Goal: Task Accomplishment & Management: Complete application form

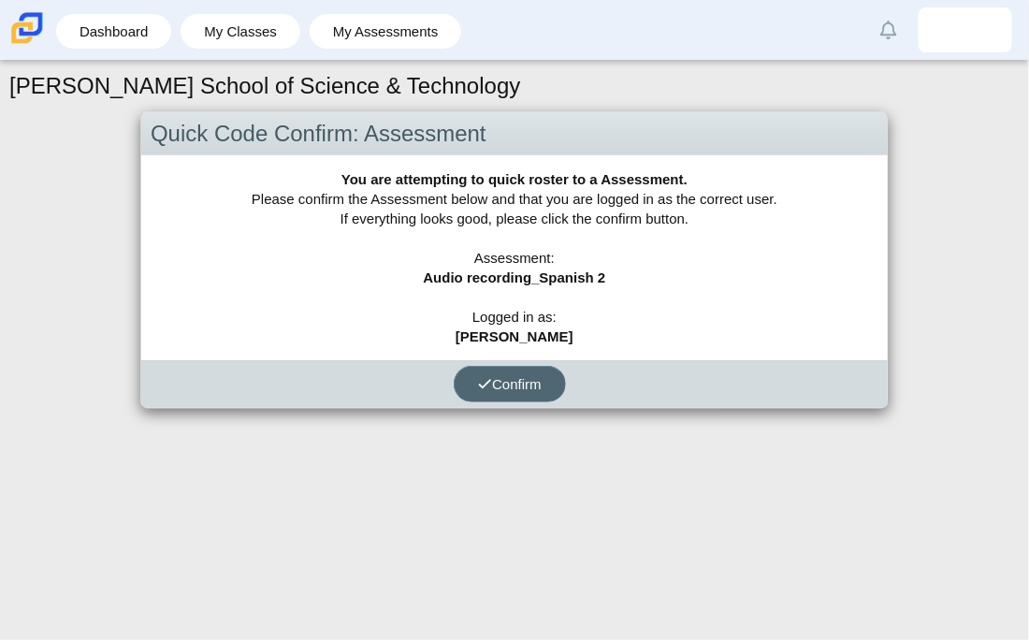
click at [495, 395] on button "Confirm" at bounding box center [510, 384] width 112 height 36
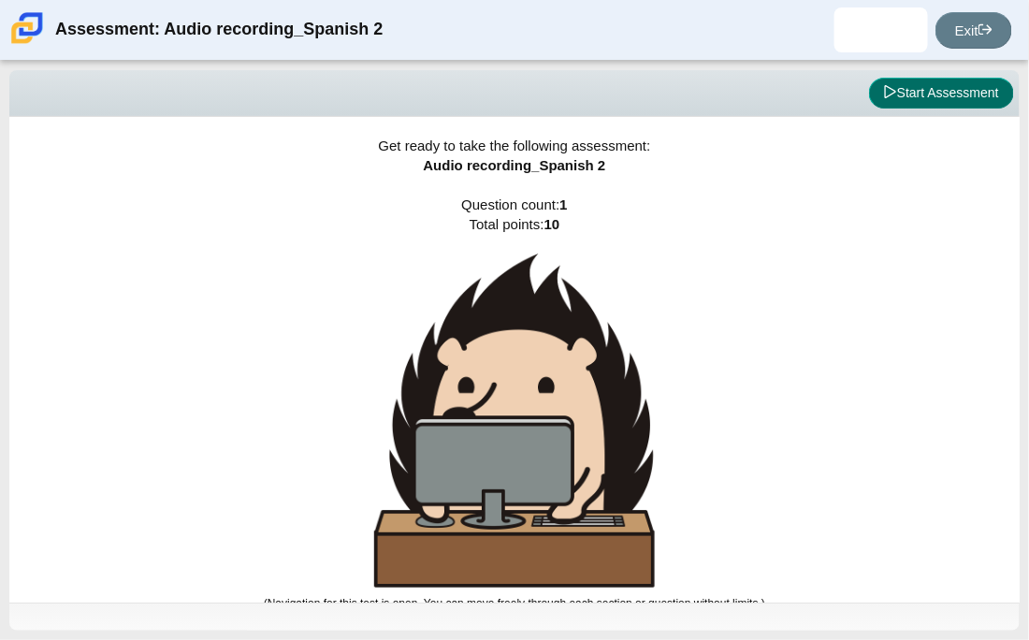
click at [996, 90] on button "Start Assessment" at bounding box center [941, 94] width 145 height 32
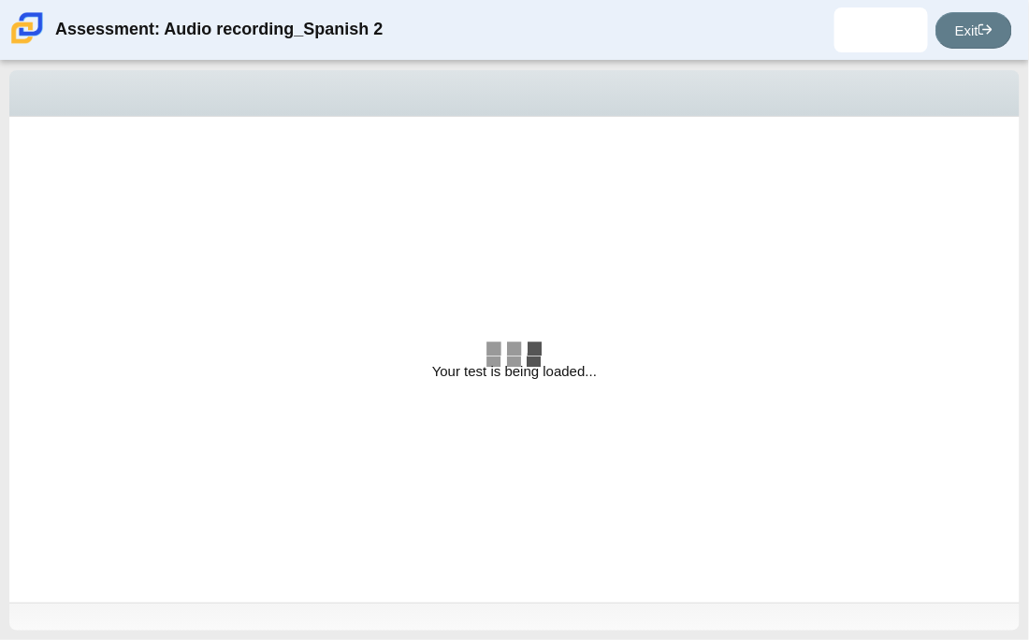
select select "629d6dd1-9675-4bc8-a65d-04cc20bcab32"
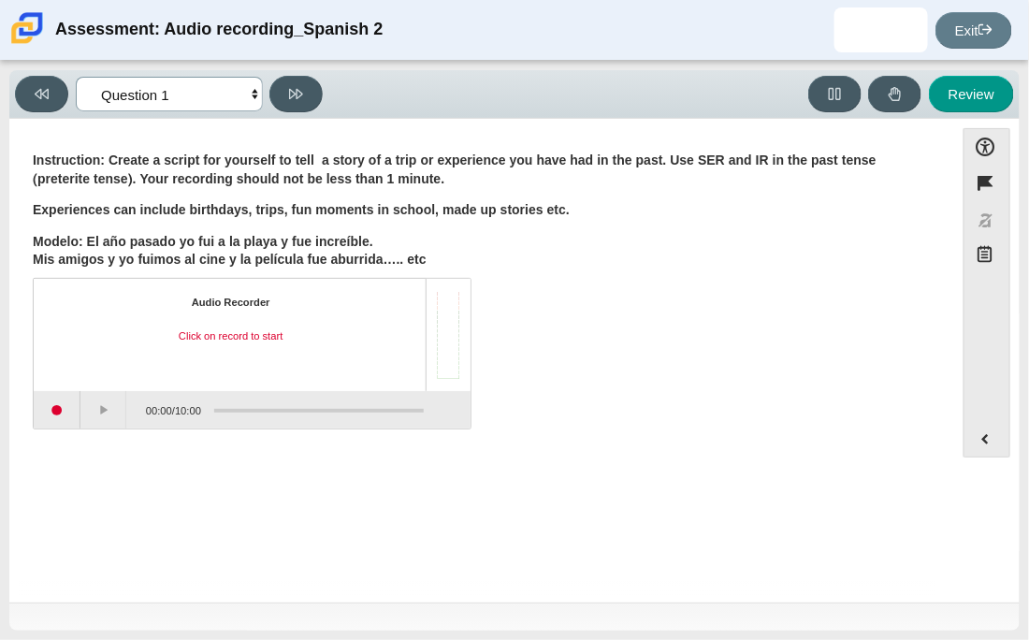
drag, startPoint x: 236, startPoint y: 81, endPoint x: 408, endPoint y: 160, distance: 189.2
click at [408, 160] on div "Viewing Question 1 of 1 in Pacing Mode Questions Question 1 Review Review Answe…" at bounding box center [514, 350] width 1010 height 560
click at [397, 156] on b "Instruction: Create a script for yourself to tell a story of a trip or experien…" at bounding box center [455, 170] width 844 height 36
click at [65, 426] on button "Start recording" at bounding box center [57, 409] width 47 height 37
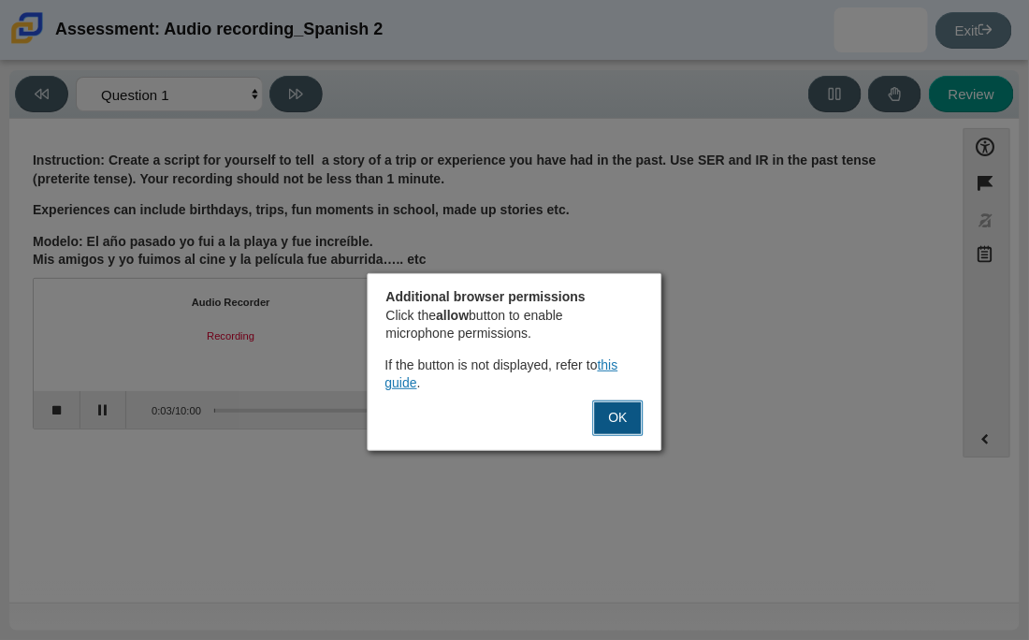
click at [623, 410] on button "OK" at bounding box center [618, 418] width 51 height 36
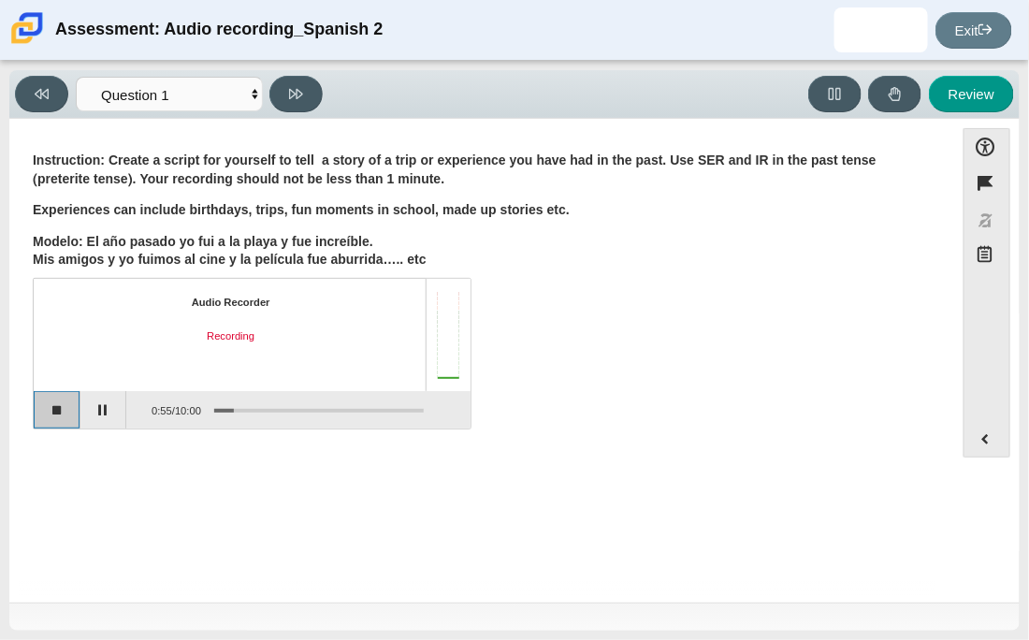
click at [54, 408] on button "Stop recording" at bounding box center [57, 409] width 47 height 37
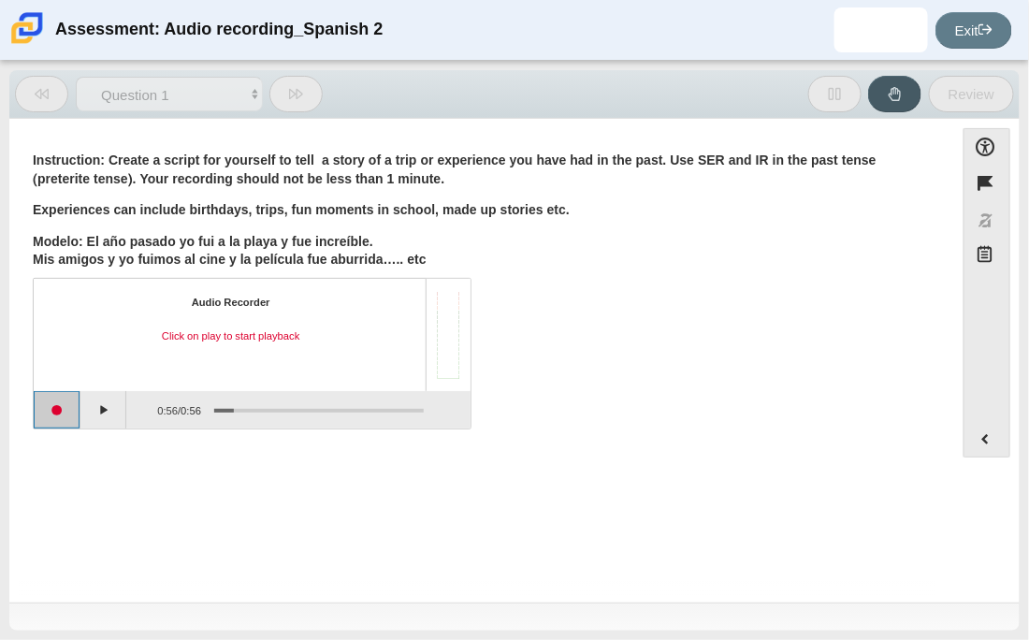
click at [54, 408] on button "Start recording" at bounding box center [57, 409] width 47 height 37
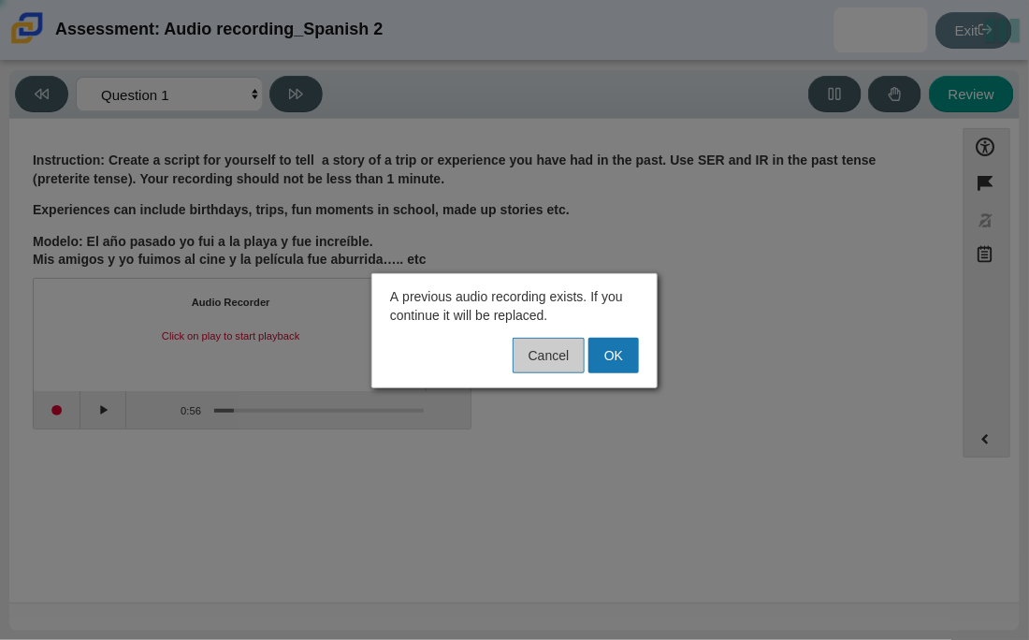
click at [542, 366] on button "Cancel" at bounding box center [549, 356] width 72 height 36
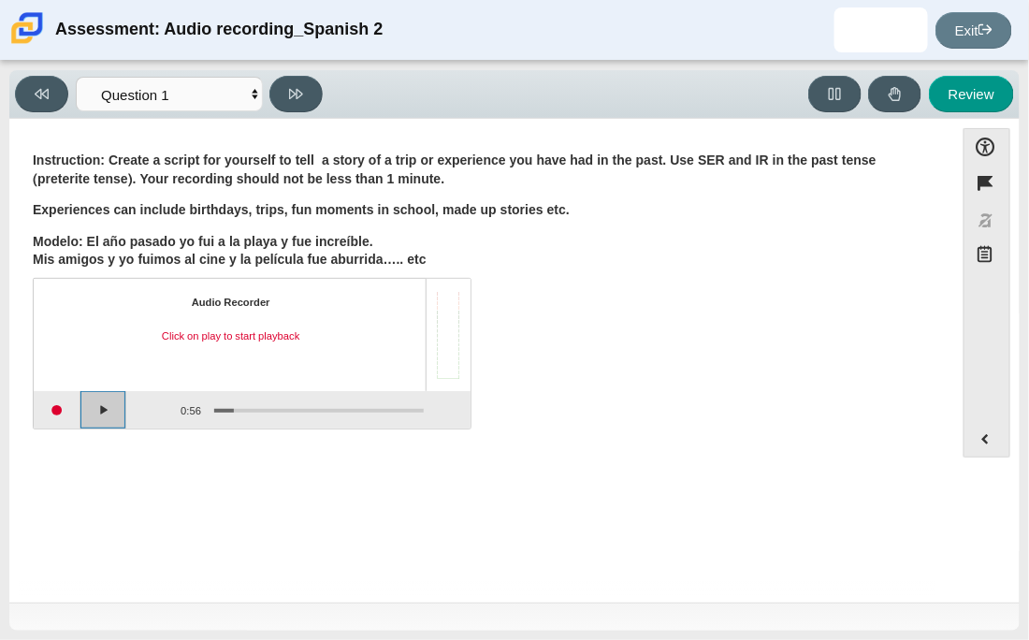
click at [92, 405] on button "Play" at bounding box center [103, 409] width 47 height 37
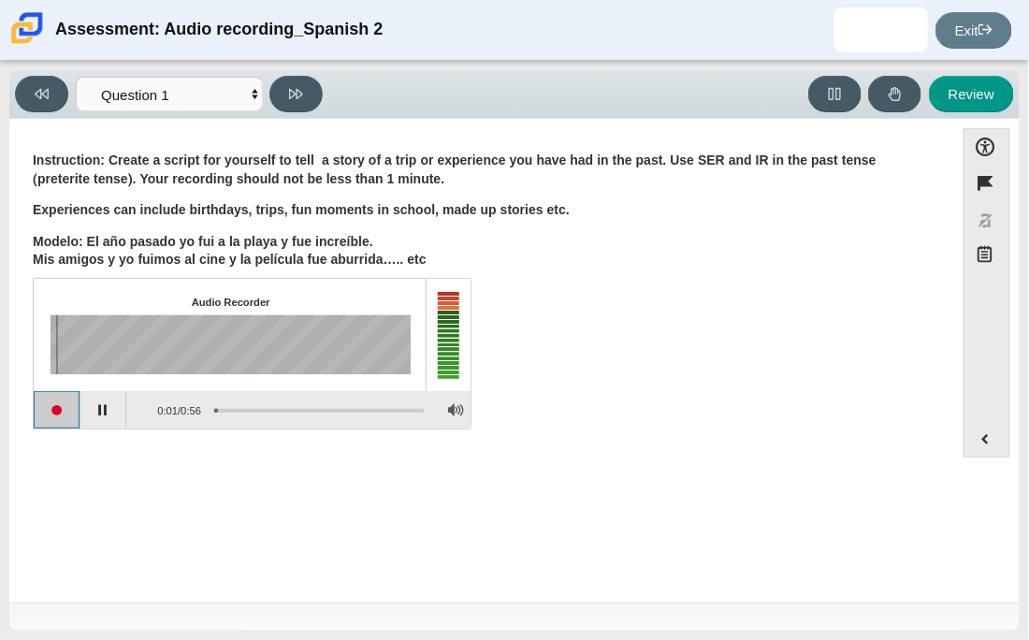
click at [70, 409] on button "Start recording" at bounding box center [57, 409] width 47 height 37
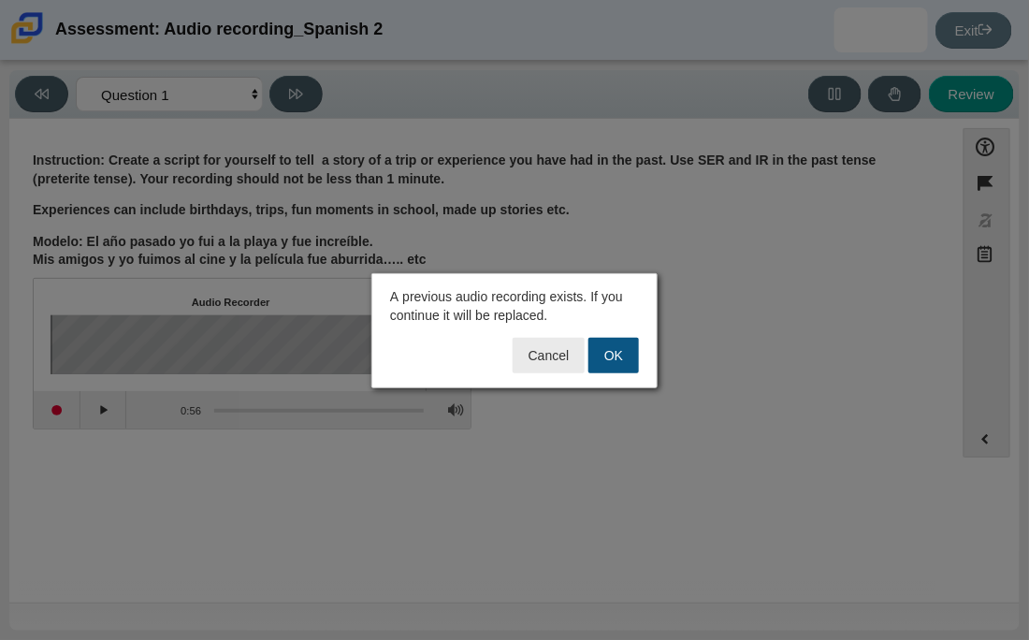
click at [622, 368] on button "OK" at bounding box center [613, 356] width 51 height 36
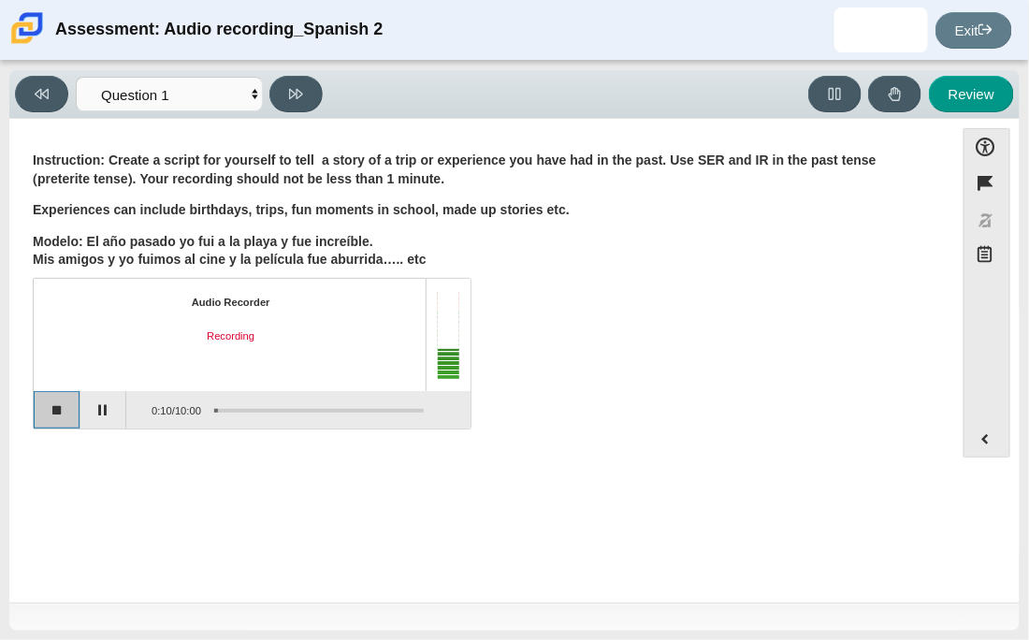
click at [74, 418] on button "Stop recording" at bounding box center [57, 409] width 47 height 37
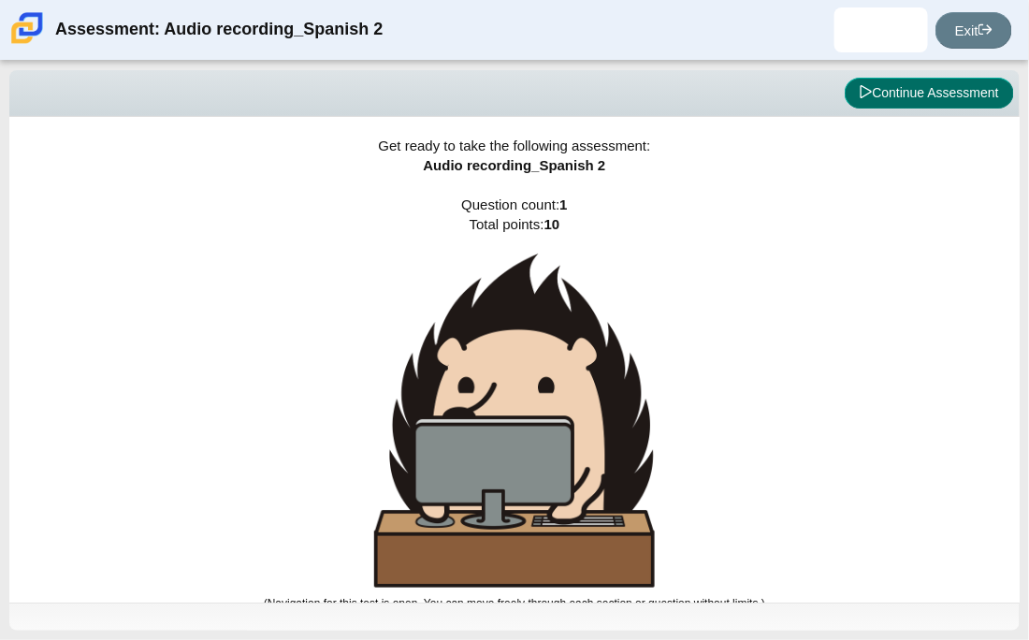
click at [845, 94] on button "Continue Assessment" at bounding box center [929, 94] width 169 height 32
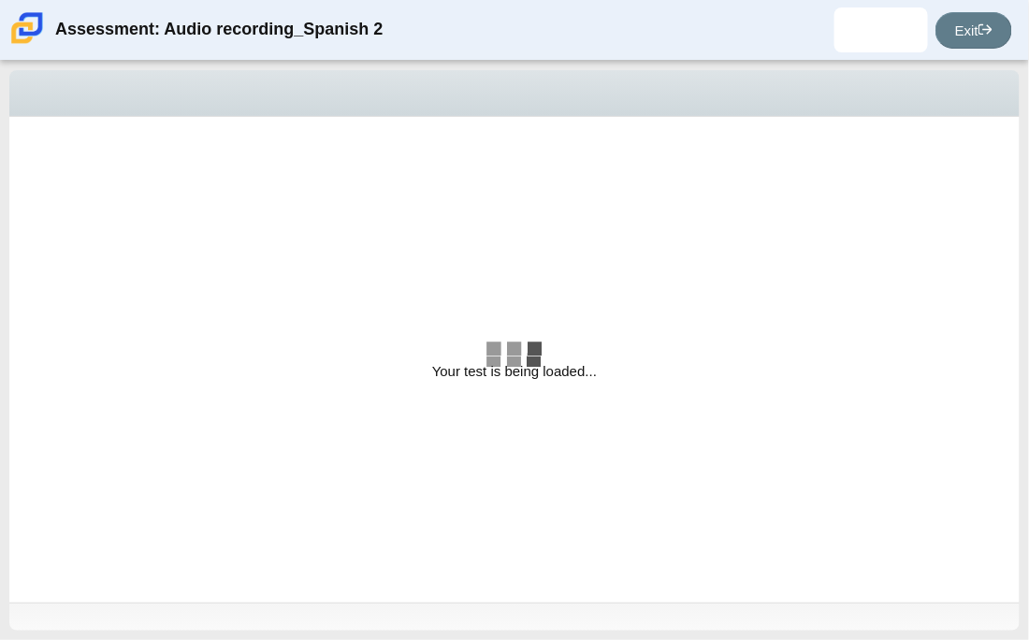
select select "629d6dd1-9675-4bc8-a65d-04cc20bcab32"
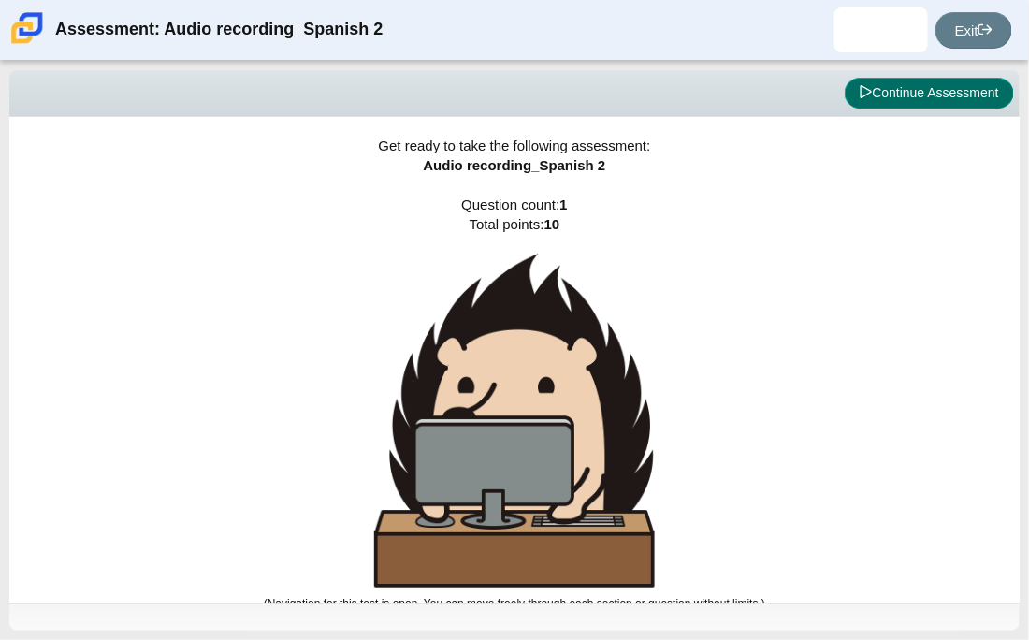
click at [955, 84] on button "Continue Assessment" at bounding box center [929, 94] width 169 height 32
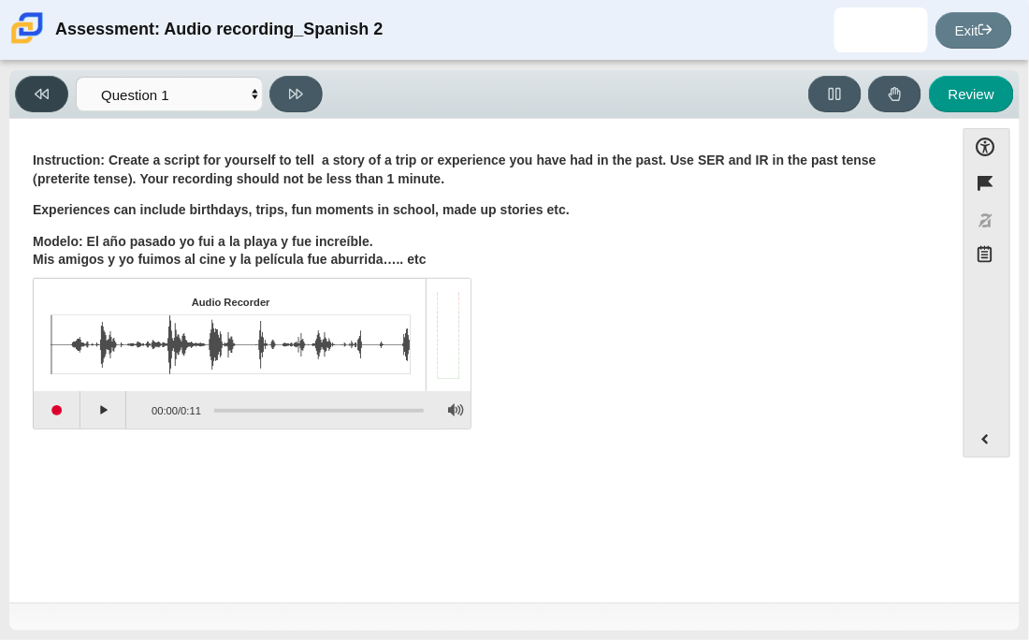
click at [61, 88] on button at bounding box center [41, 94] width 53 height 36
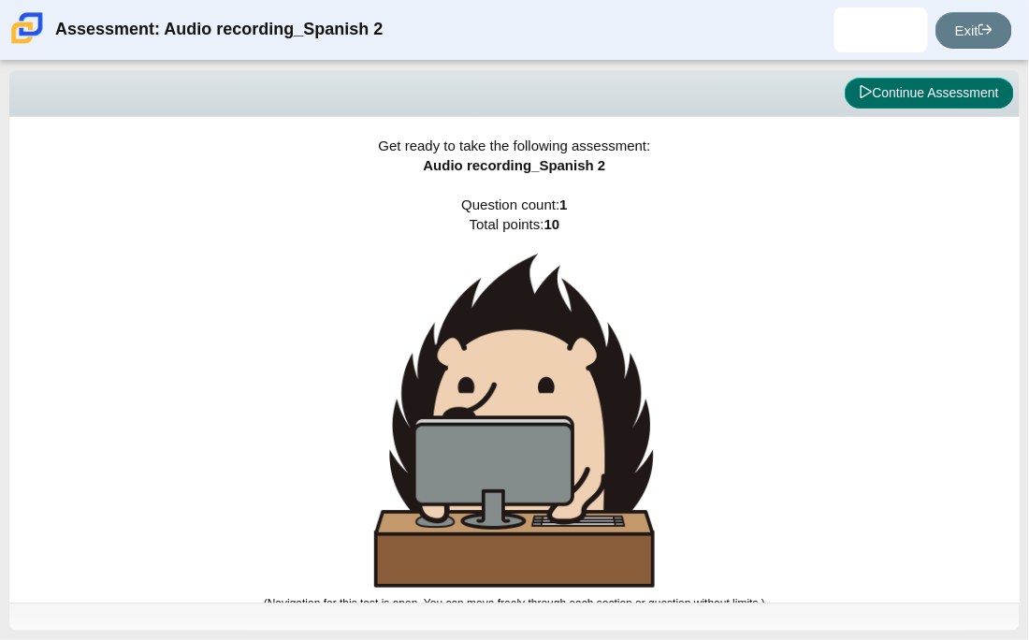
click at [911, 103] on button "Continue Assessment" at bounding box center [929, 94] width 169 height 32
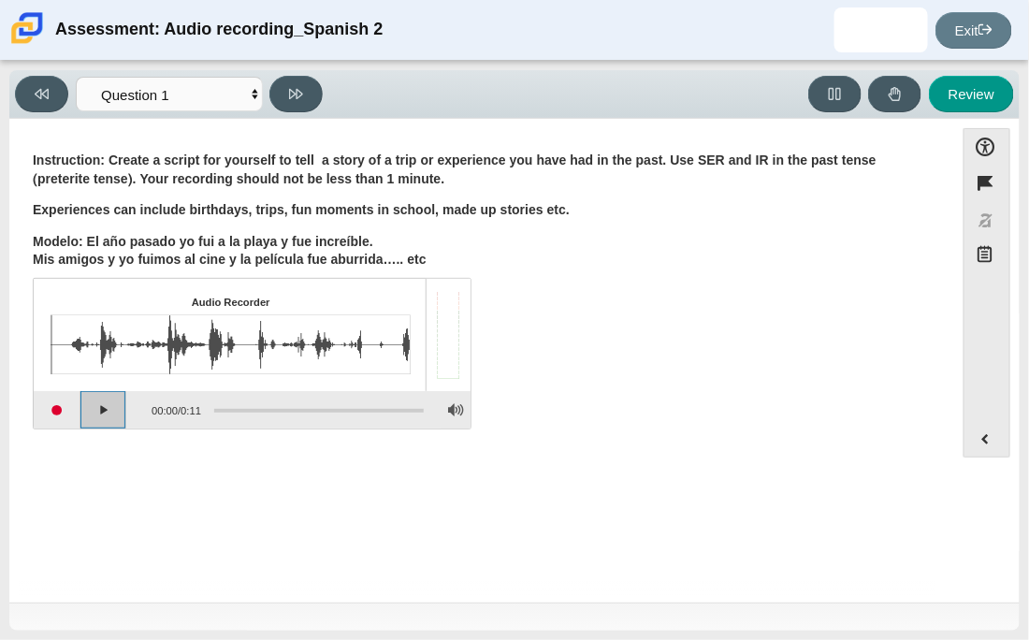
click at [109, 409] on button "Play" at bounding box center [103, 409] width 47 height 37
click at [109, 409] on button "Pause playback" at bounding box center [103, 409] width 47 height 37
click at [109, 409] on button "Continue playback" at bounding box center [103, 409] width 47 height 37
click at [101, 412] on button "Pause playback" at bounding box center [103, 409] width 47 height 37
click at [65, 413] on button "Start recording" at bounding box center [57, 409] width 47 height 37
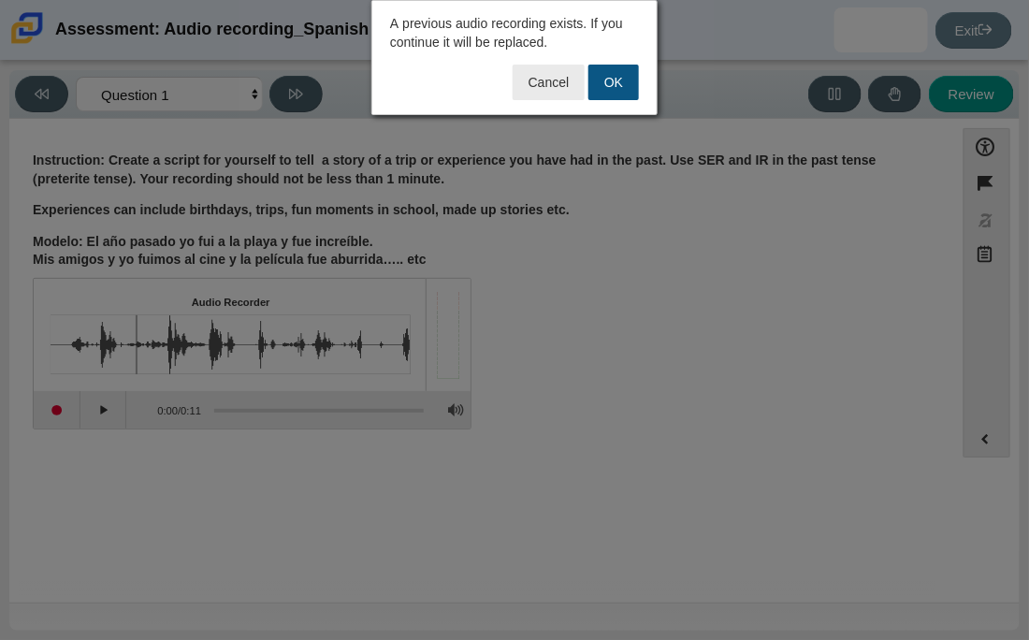
click at [617, 70] on button "OK" at bounding box center [613, 83] width 51 height 36
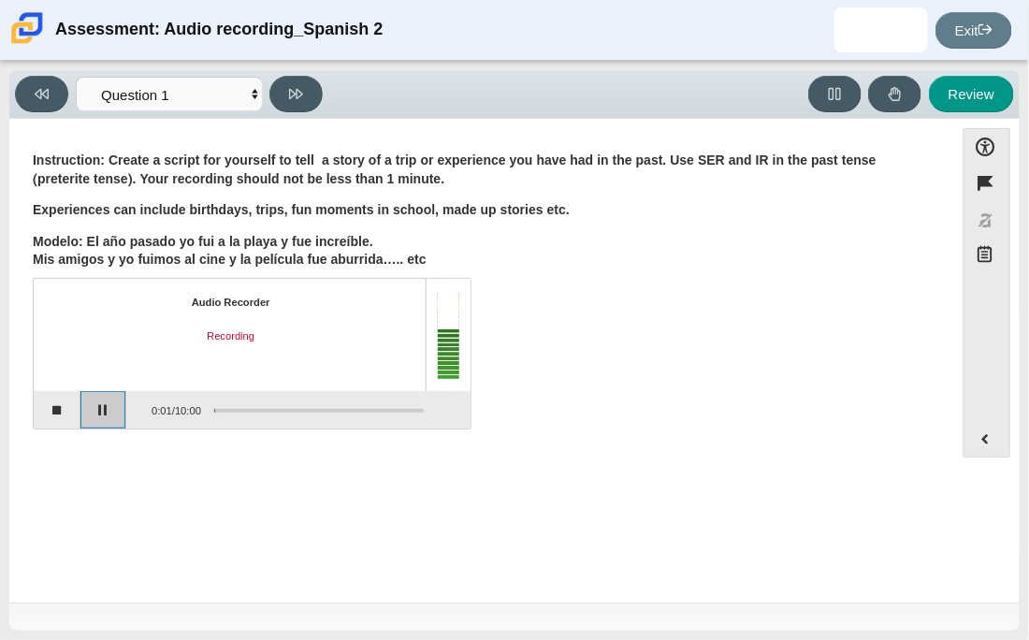
click at [102, 401] on button "Pause" at bounding box center [103, 409] width 47 height 37
click at [65, 411] on button "Stop recording" at bounding box center [57, 409] width 47 height 37
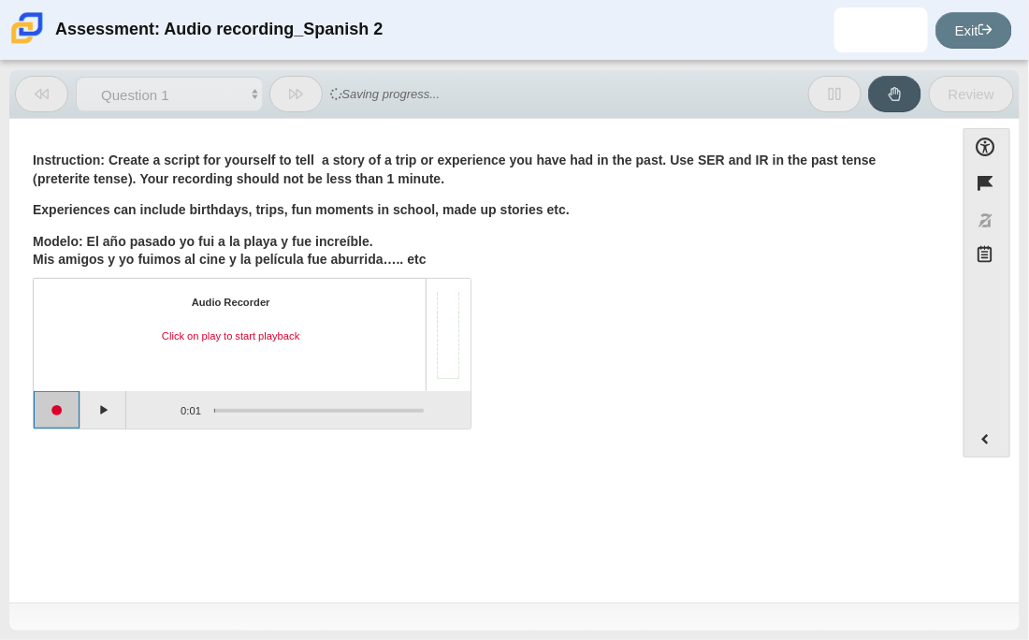
click at [65, 411] on button "Start recording" at bounding box center [57, 409] width 47 height 37
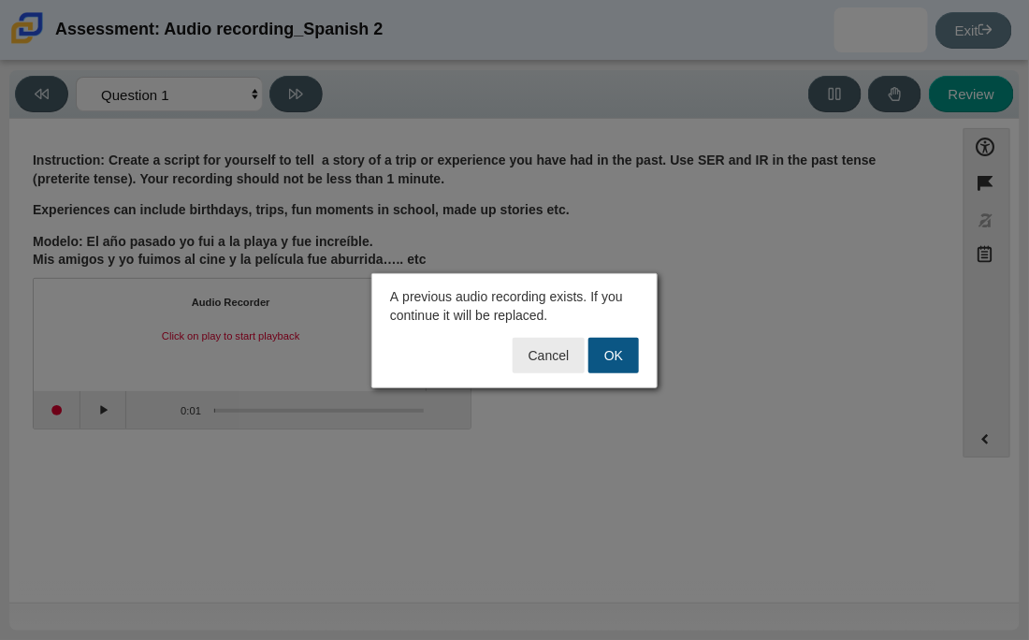
click at [613, 354] on button "OK" at bounding box center [613, 356] width 51 height 36
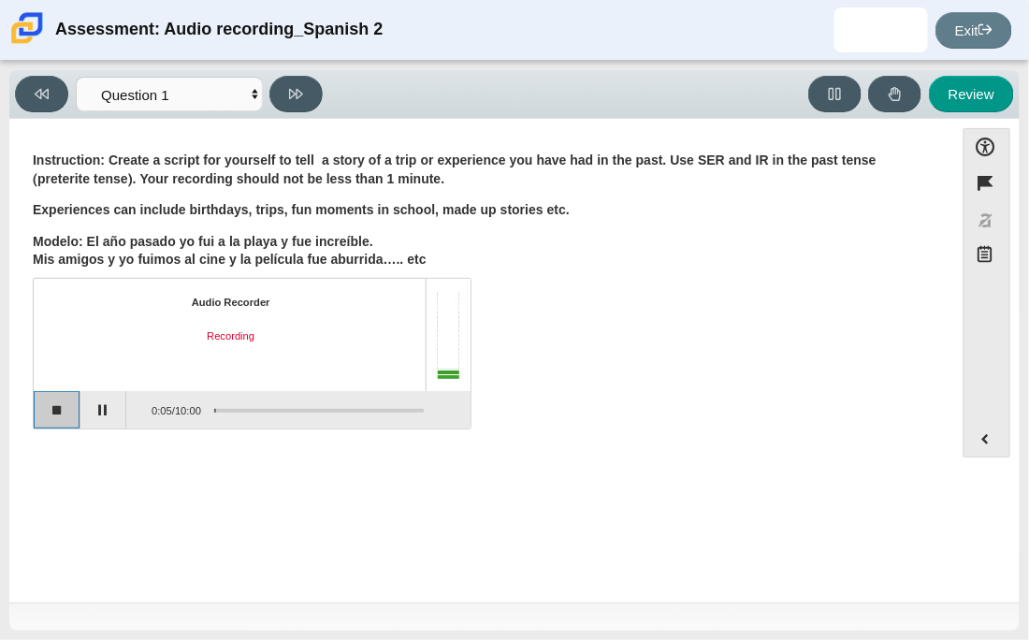
click at [34, 408] on button "Stop recording" at bounding box center [57, 409] width 47 height 37
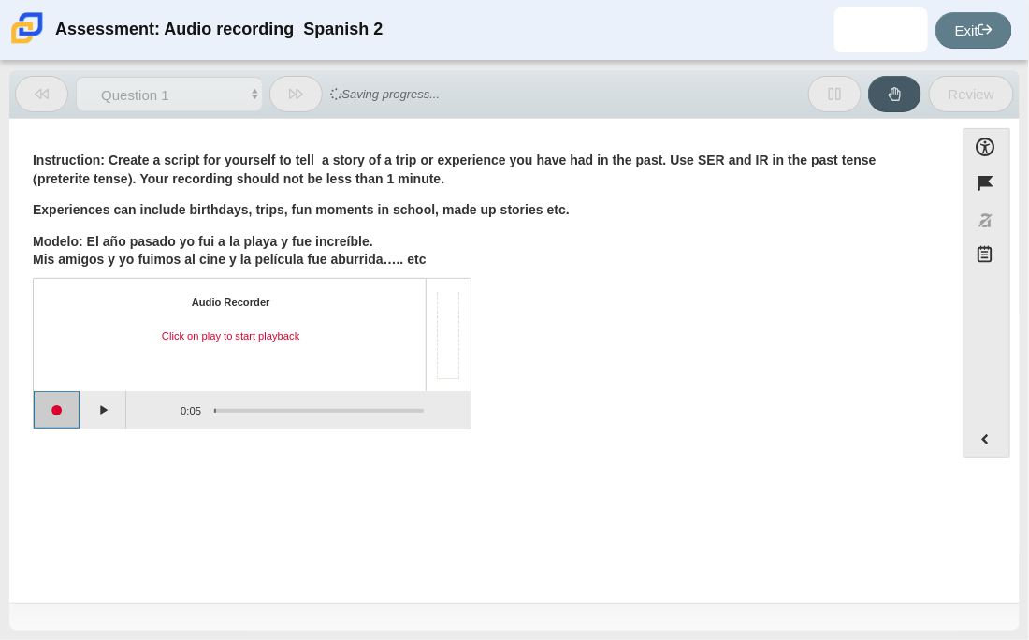
click at [65, 410] on button "Start recording" at bounding box center [57, 409] width 47 height 37
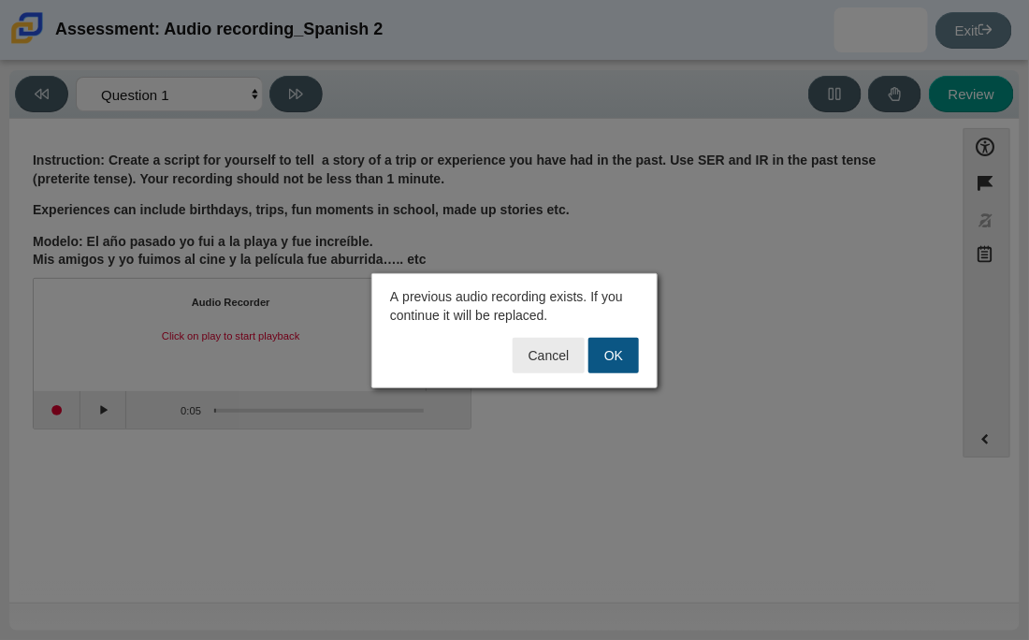
click at [626, 350] on button "OK" at bounding box center [613, 356] width 51 height 36
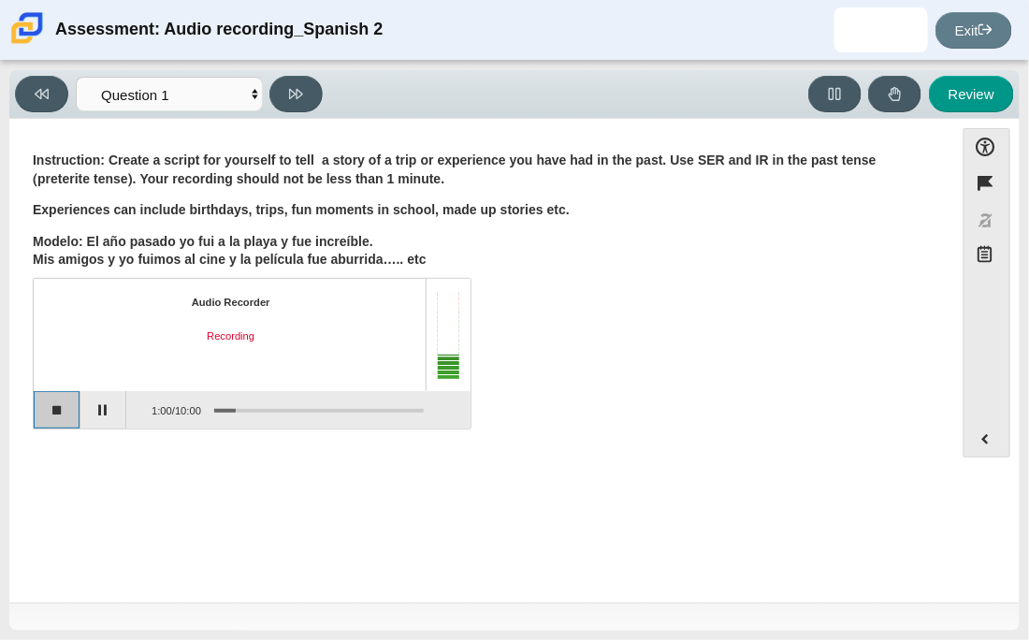
click at [58, 403] on button "Stop recording" at bounding box center [57, 409] width 47 height 37
click at [967, 96] on button "Review" at bounding box center [971, 94] width 85 height 36
select select "review"
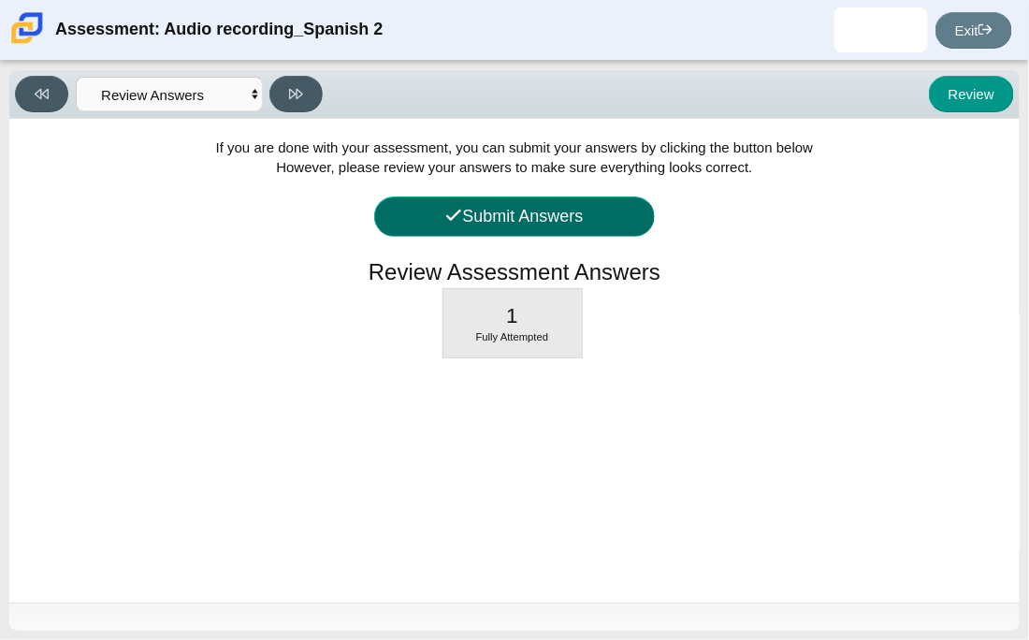
click at [540, 200] on button "Submit Answers" at bounding box center [514, 216] width 281 height 40
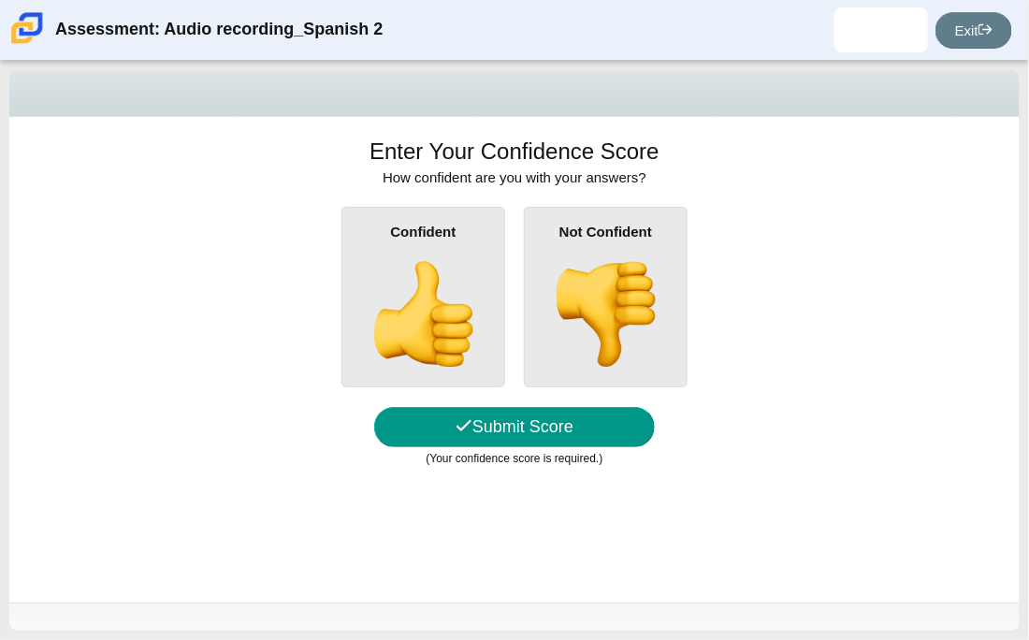
click at [411, 318] on img at bounding box center [422, 314] width 107 height 107
click at [0, 0] on input "Confident" at bounding box center [0, 0] width 0 height 0
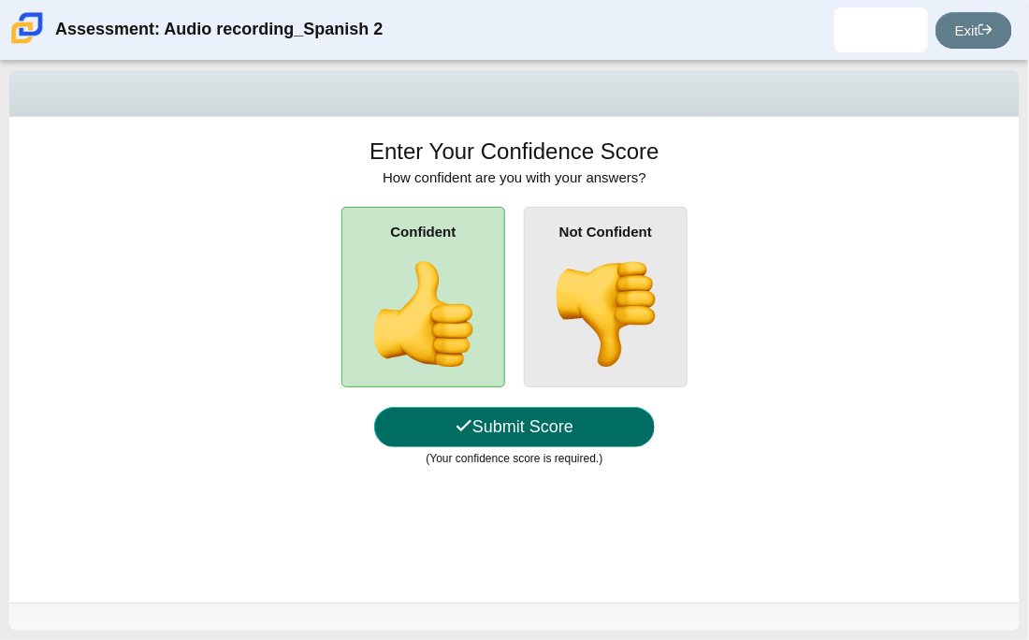
click at [532, 429] on button "Submit Score" at bounding box center [514, 427] width 281 height 40
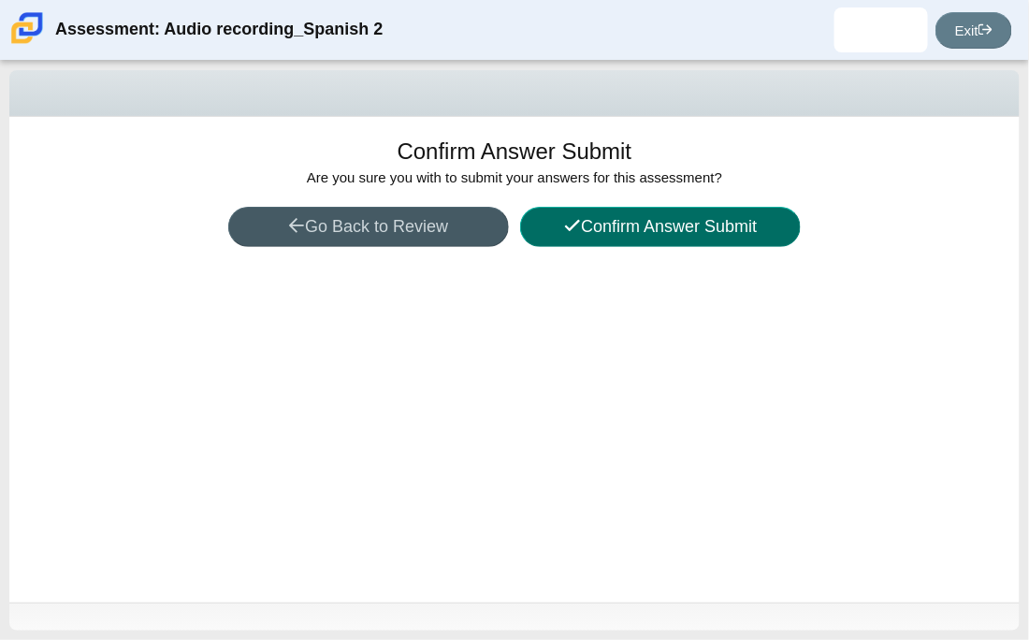
click at [722, 235] on button "Confirm Answer Submit" at bounding box center [660, 227] width 281 height 40
